Goal: Task Accomplishment & Management: Manage account settings

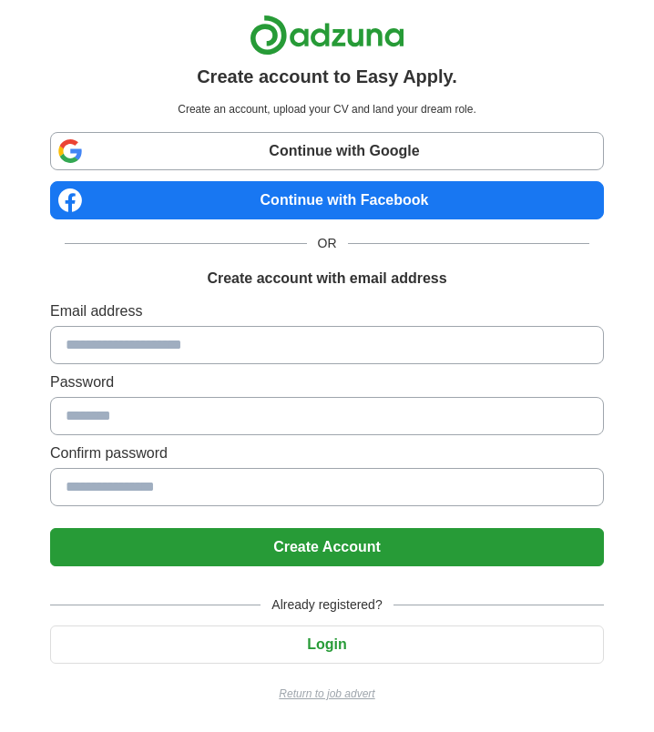
click at [311, 344] on input at bounding box center [327, 345] width 554 height 38
click at [310, 643] on button "Login" at bounding box center [327, 645] width 554 height 38
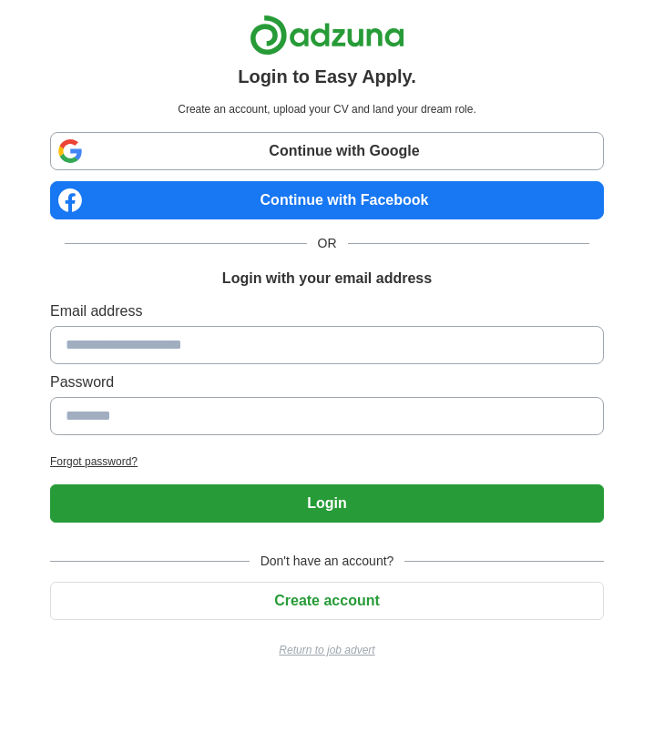
click at [358, 339] on input at bounding box center [327, 345] width 554 height 38
type input "**********"
click at [350, 608] on button "Create account" at bounding box center [327, 601] width 554 height 38
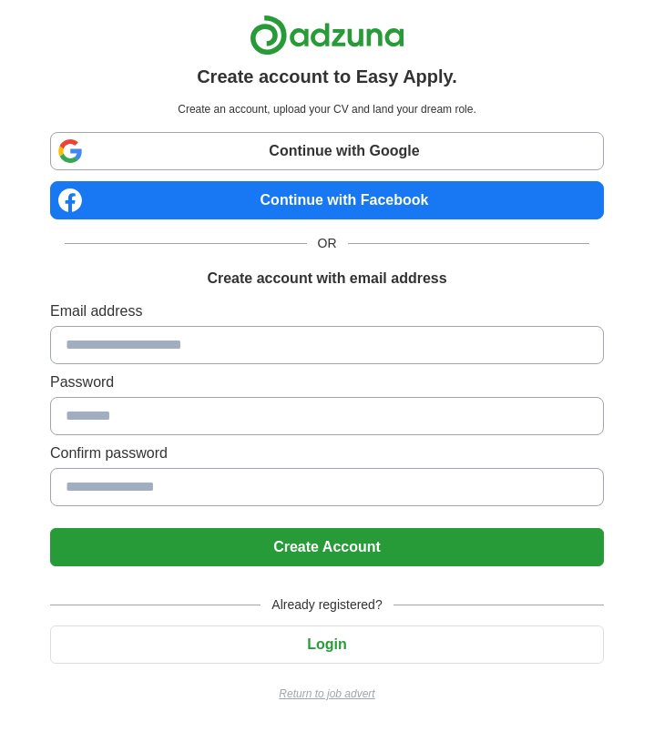
click at [344, 341] on input at bounding box center [327, 345] width 554 height 38
type input "**********"
click at [284, 555] on button "Create Account" at bounding box center [327, 547] width 554 height 38
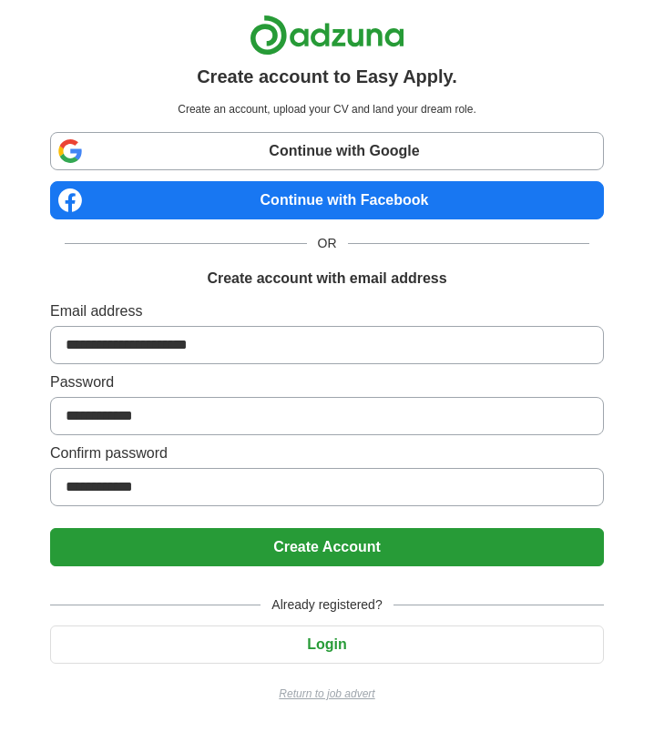
click at [421, 556] on button "Create Account" at bounding box center [327, 547] width 554 height 38
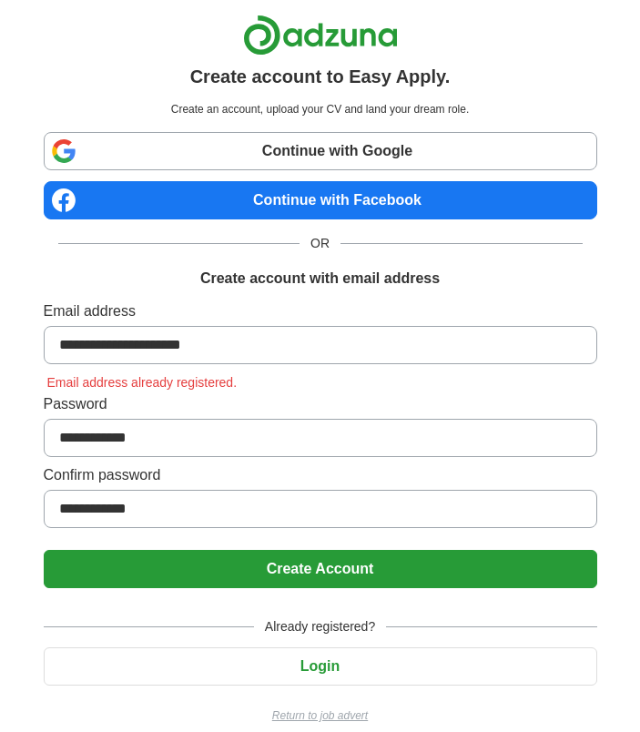
click at [414, 666] on button "Login" at bounding box center [321, 667] width 554 height 38
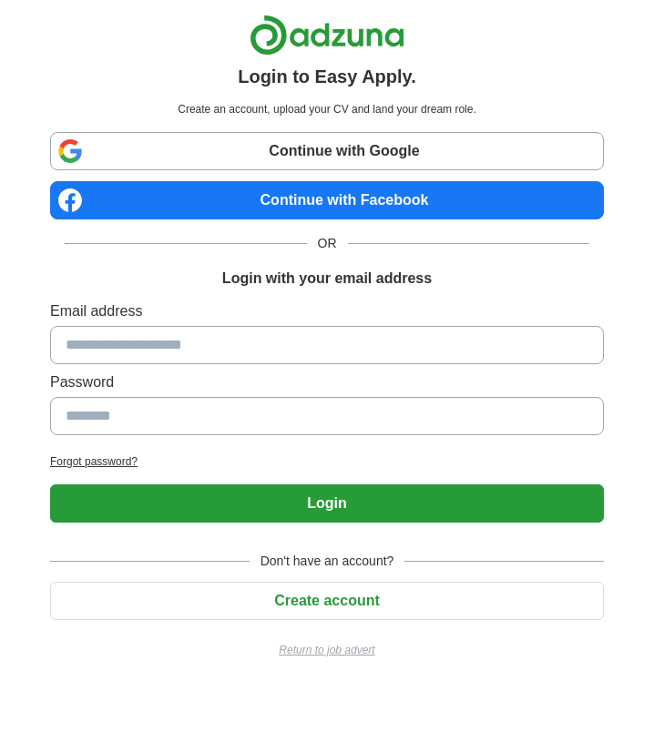
click at [290, 360] on input at bounding box center [327, 345] width 554 height 38
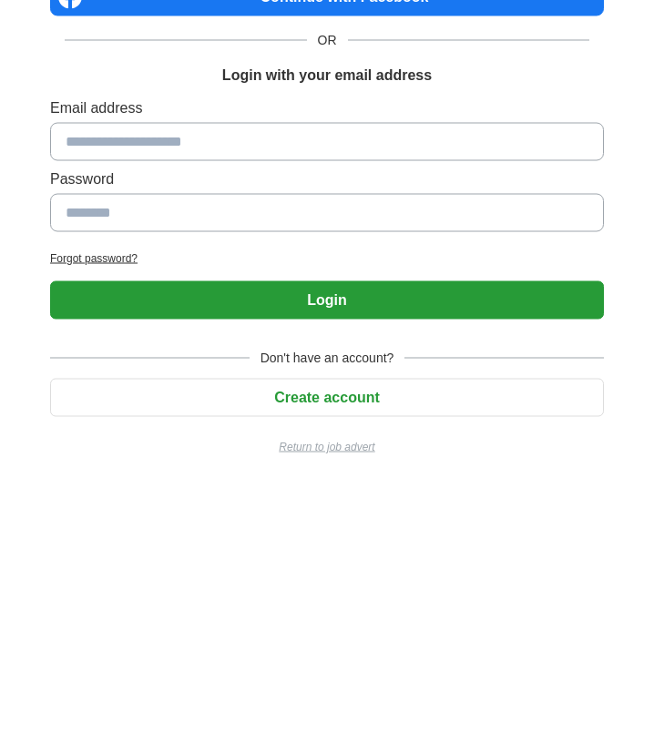
click at [108, 457] on h2 "Forgot password?" at bounding box center [327, 462] width 554 height 16
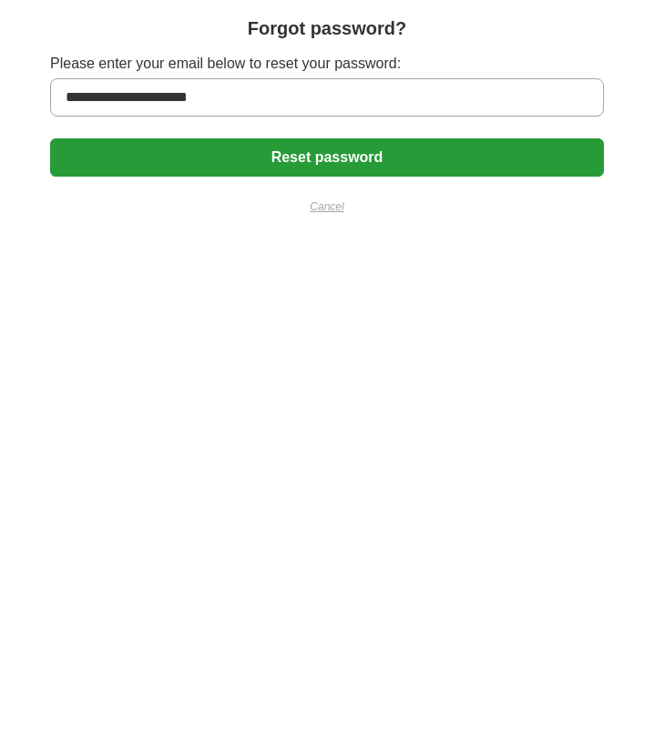
click at [415, 167] on button "Reset password" at bounding box center [327, 157] width 554 height 38
